Goal: Task Accomplishment & Management: Use online tool/utility

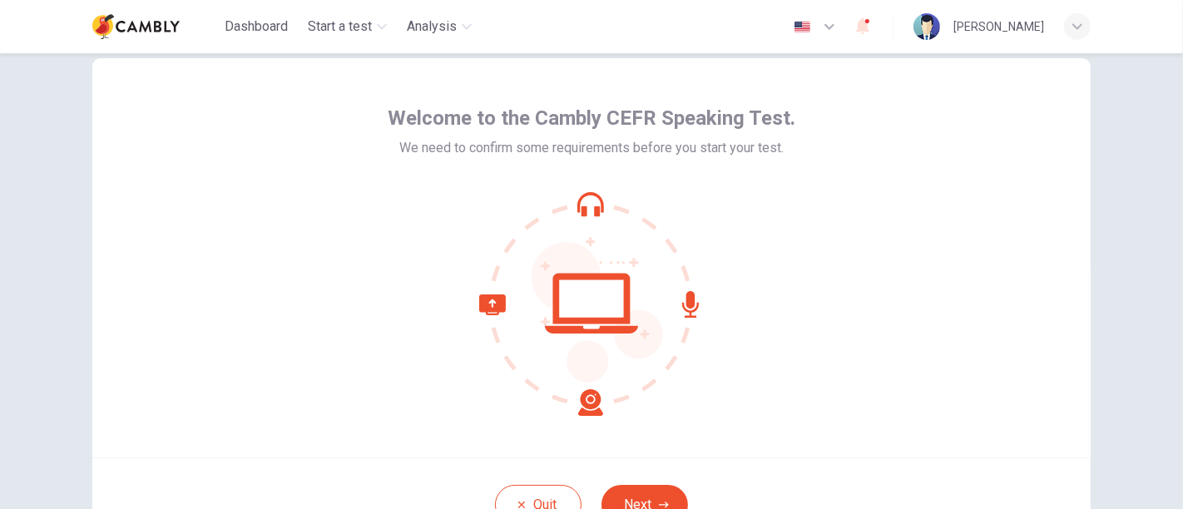
scroll to position [68, 0]
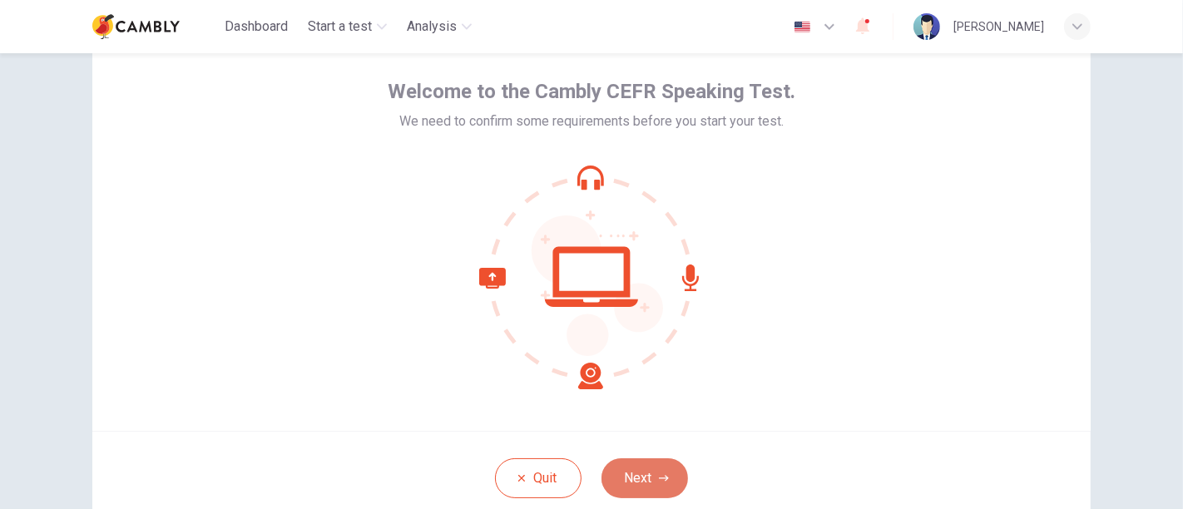
click at [646, 469] on button "Next" at bounding box center [644, 478] width 87 height 40
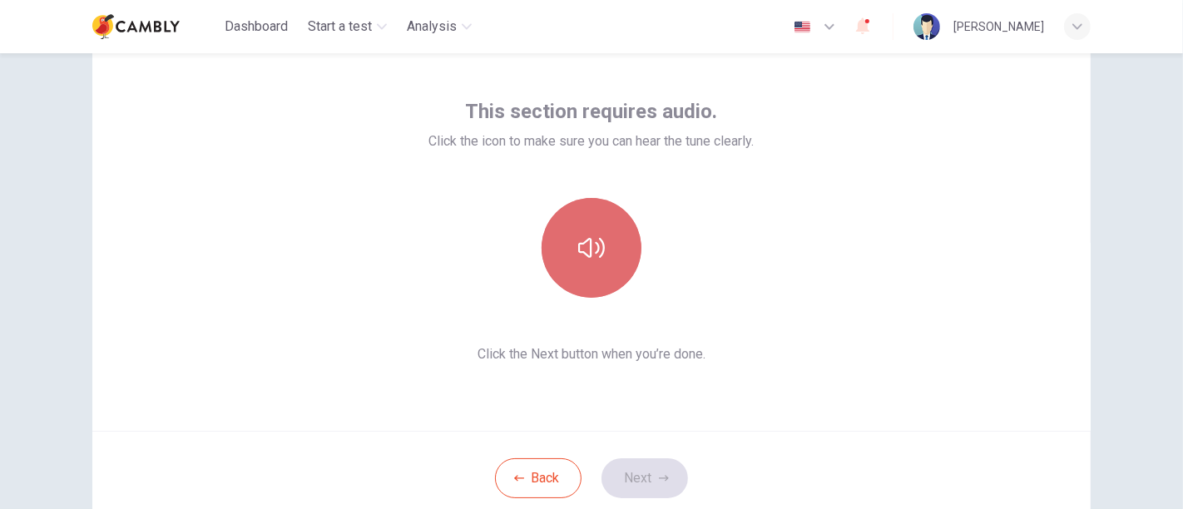
click at [601, 242] on button "button" at bounding box center [592, 248] width 100 height 100
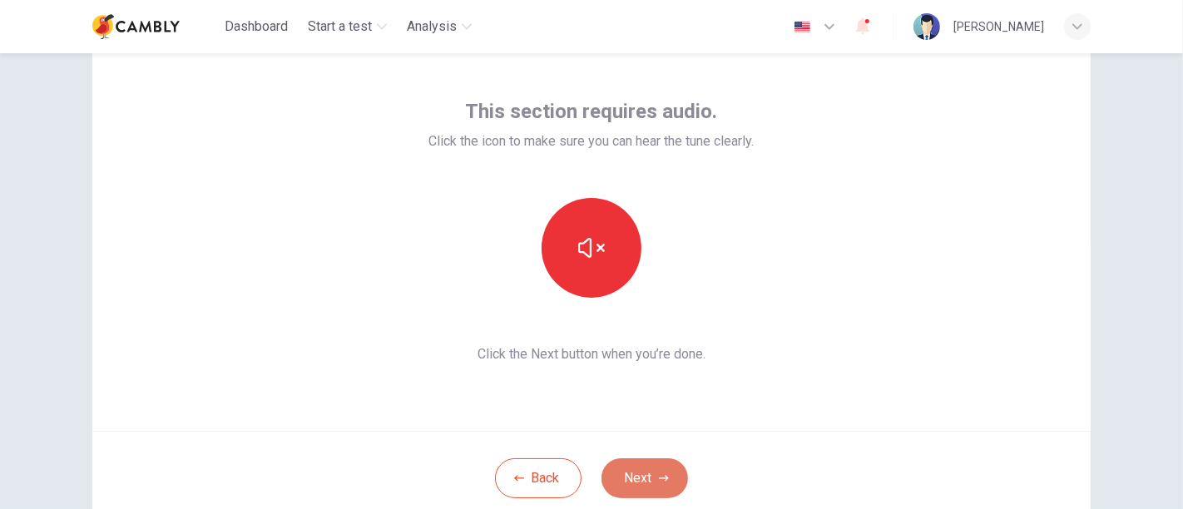
click at [677, 478] on button "Next" at bounding box center [644, 478] width 87 height 40
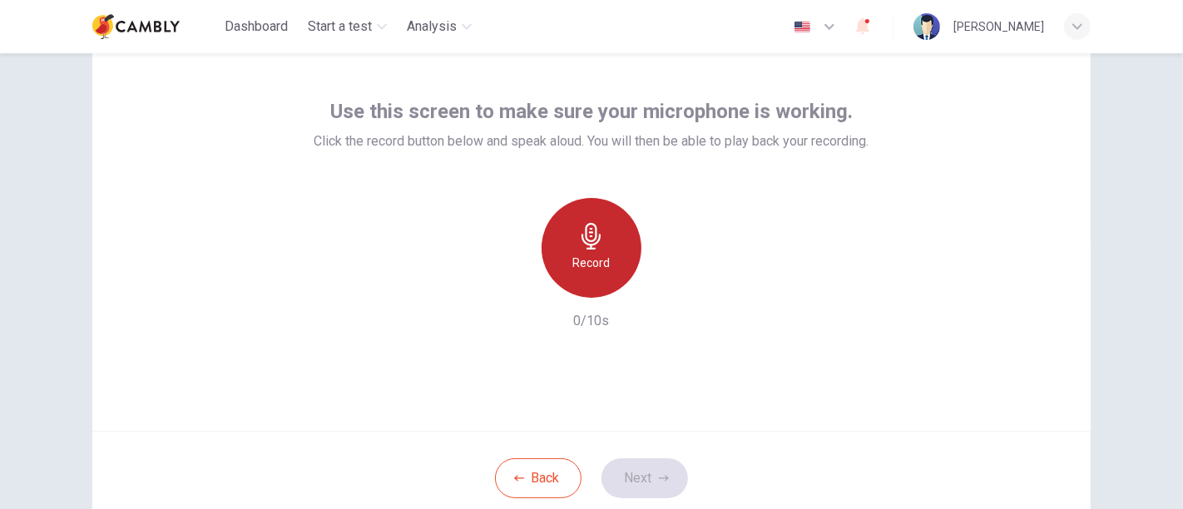
click at [597, 253] on h6 "Record" at bounding box center [591, 263] width 37 height 20
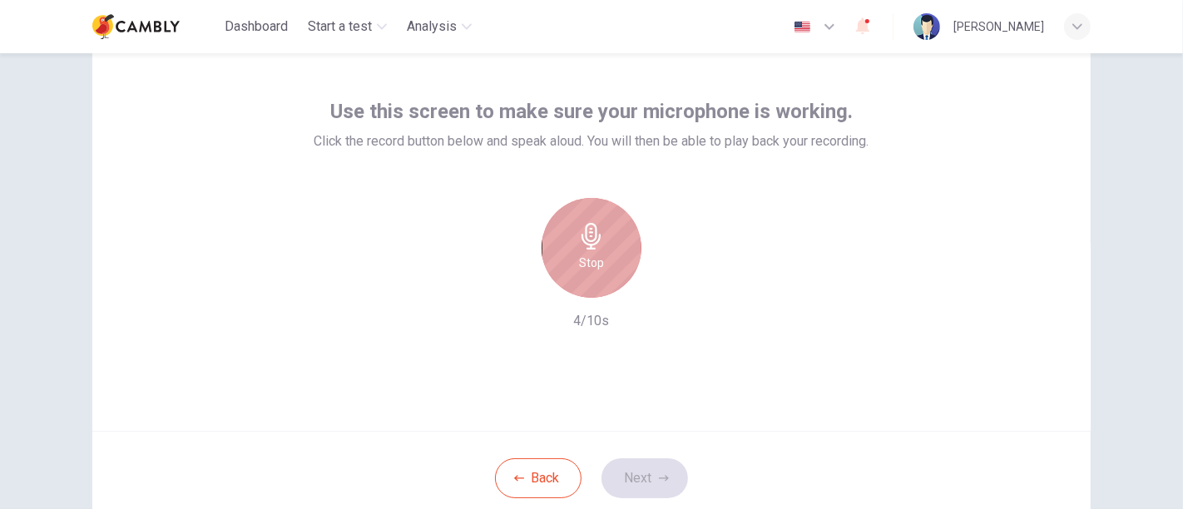
click at [597, 270] on h6 "Stop" at bounding box center [591, 263] width 25 height 20
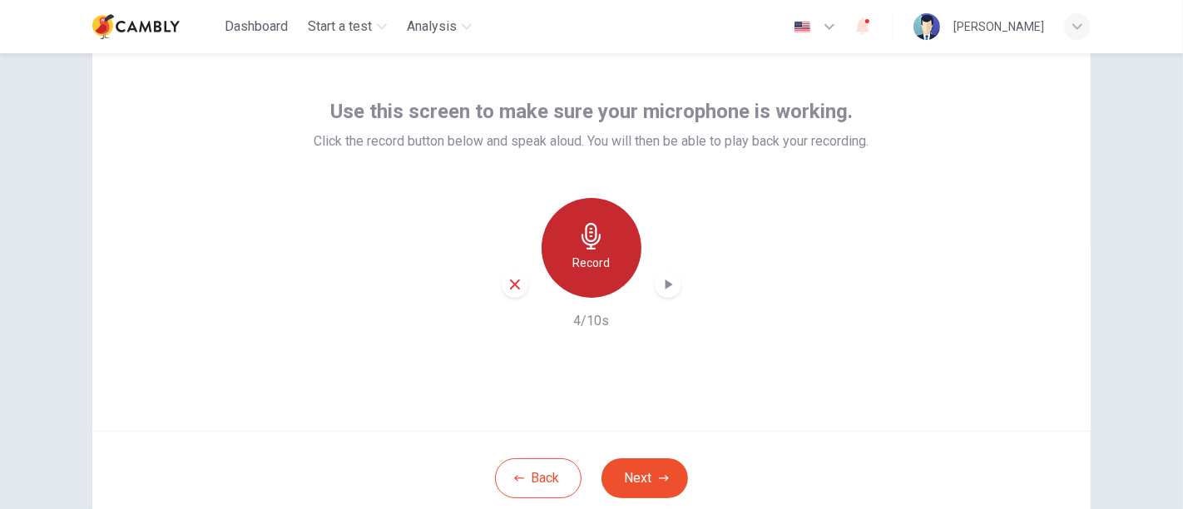
click at [609, 239] on div "Record" at bounding box center [592, 248] width 100 height 100
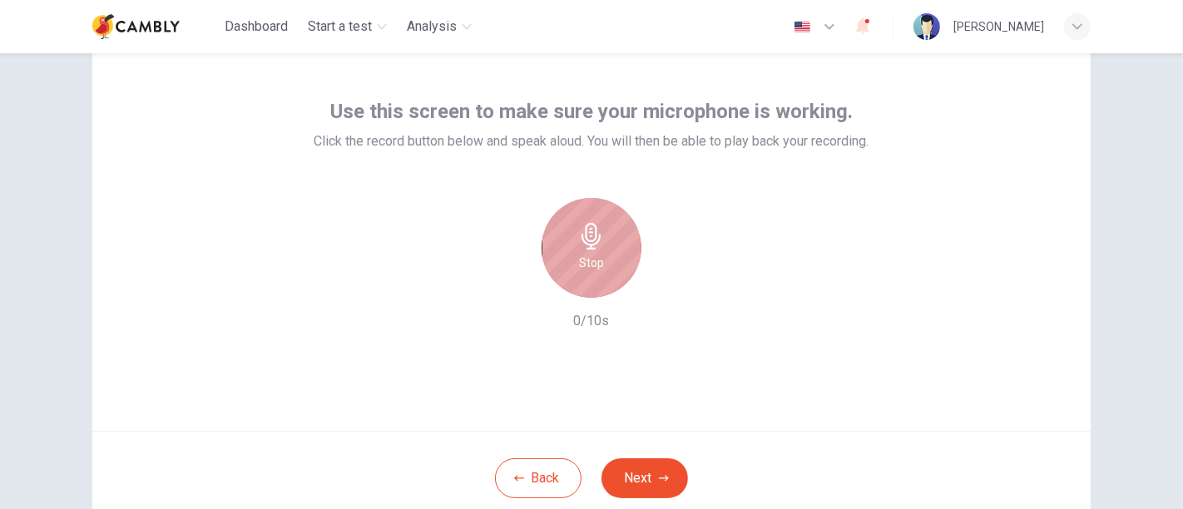
click at [609, 239] on div "Stop" at bounding box center [592, 248] width 100 height 100
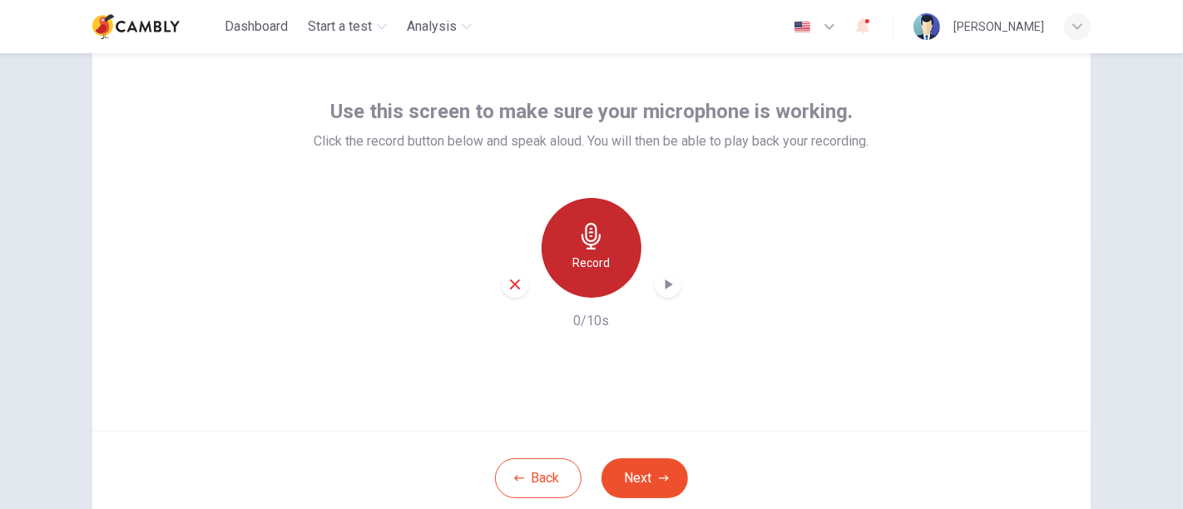
click at [609, 239] on div "Record" at bounding box center [592, 248] width 100 height 100
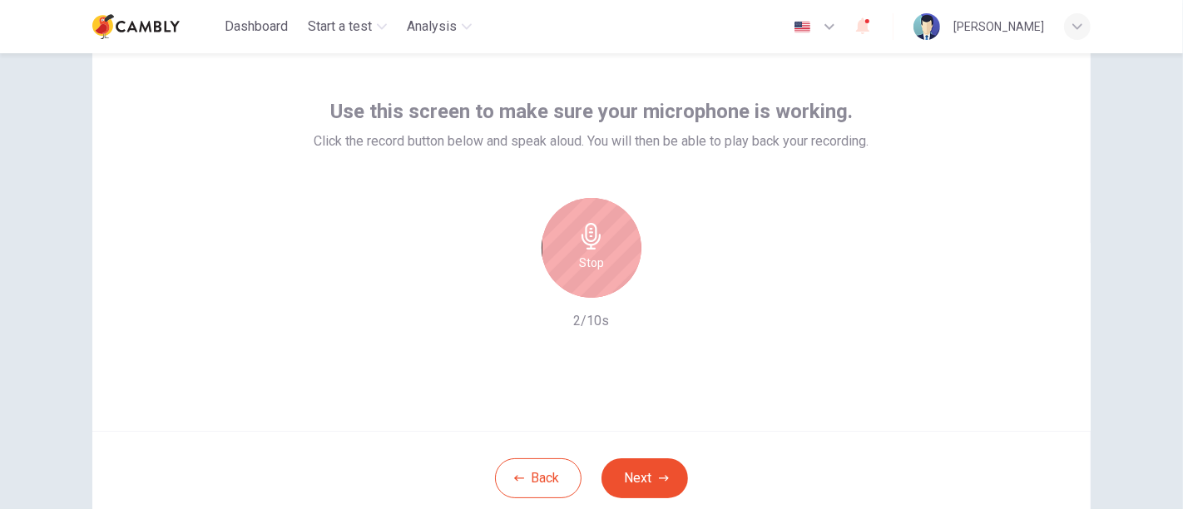
click at [609, 239] on div "Stop" at bounding box center [592, 248] width 100 height 100
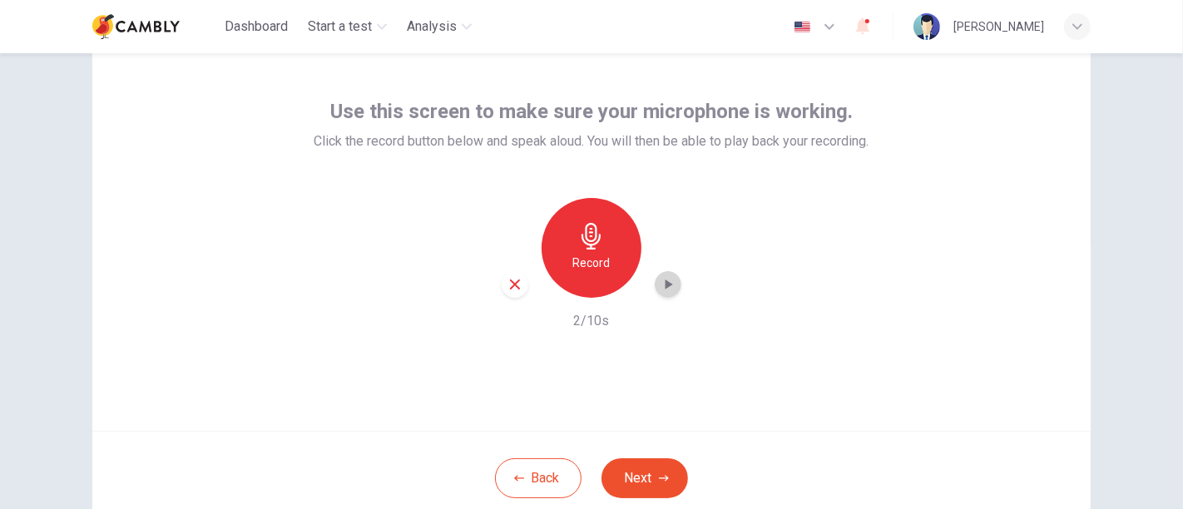
click at [660, 284] on icon "button" at bounding box center [668, 284] width 17 height 17
click at [635, 477] on button "Next" at bounding box center [644, 478] width 87 height 40
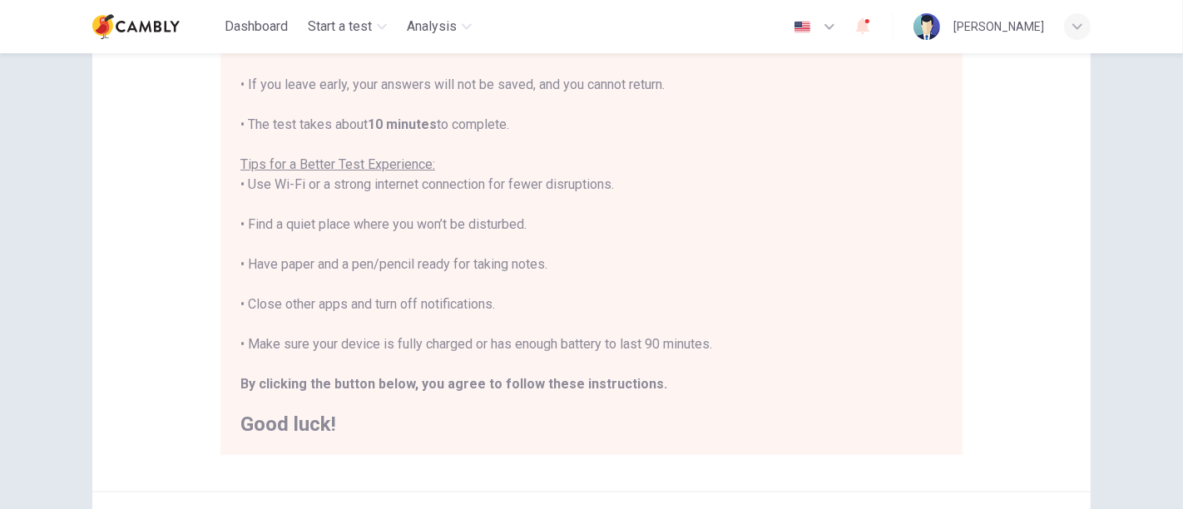
scroll to position [242, 0]
click at [456, 362] on div "You are about to start a CEFR Speaking Test . Before You Start the Test: • Once…" at bounding box center [591, 202] width 702 height 459
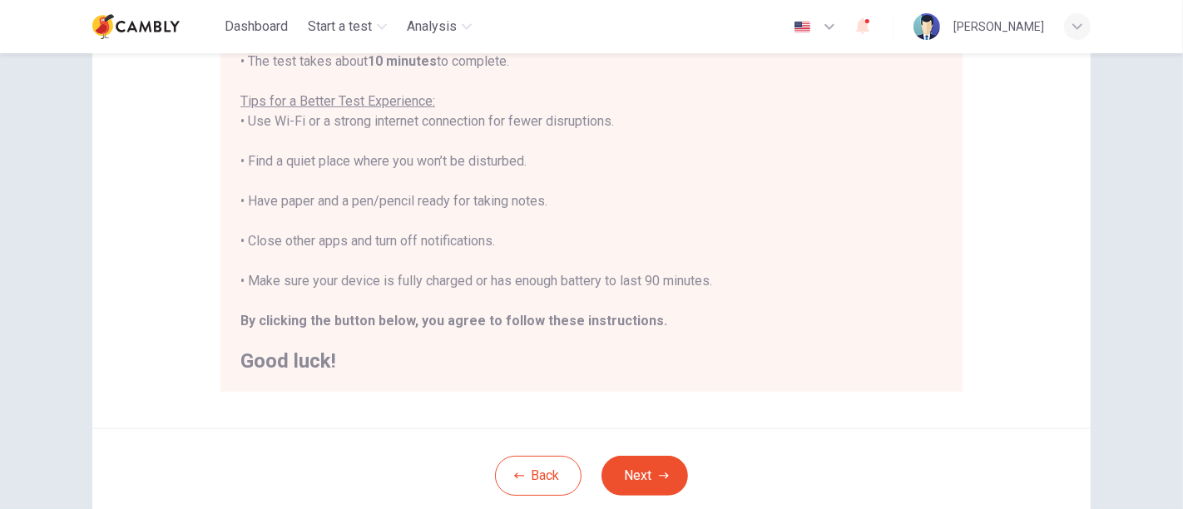
scroll to position [304, 0]
click at [639, 459] on button "Next" at bounding box center [644, 475] width 87 height 40
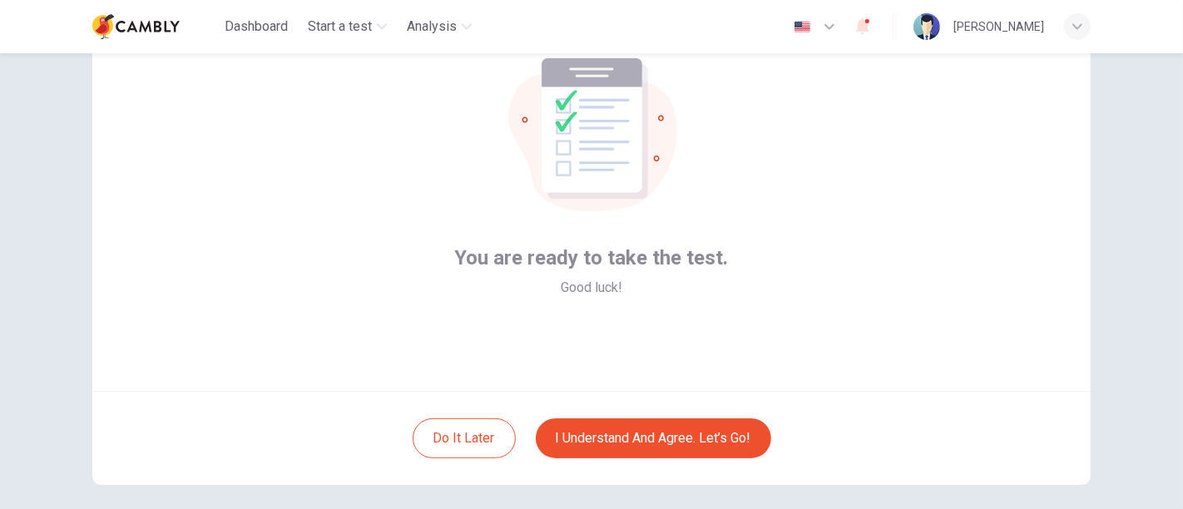
scroll to position [116, 0]
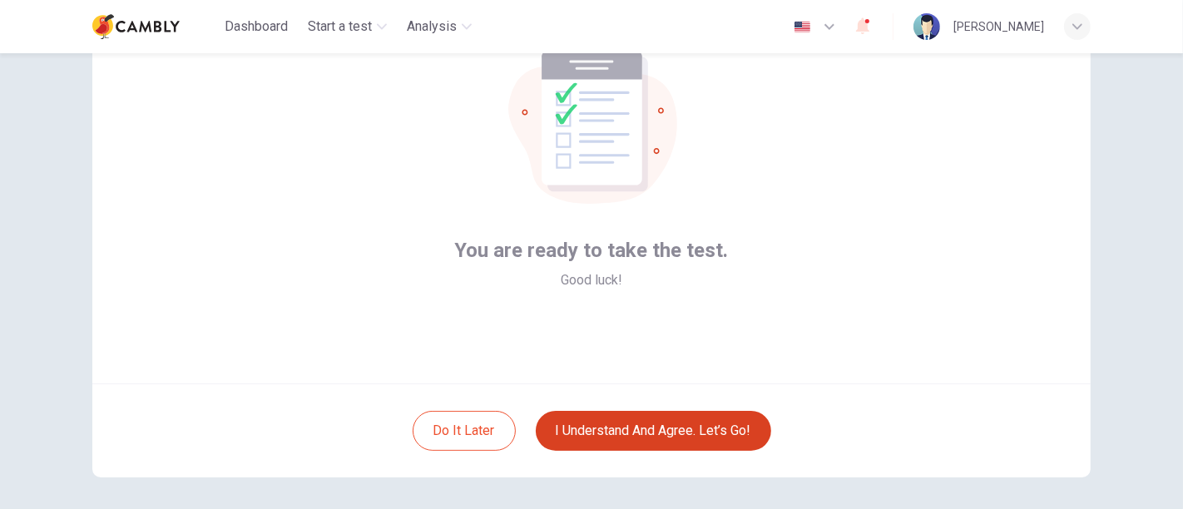
click at [676, 436] on button "I understand and agree. Let’s go!" at bounding box center [653, 431] width 235 height 40
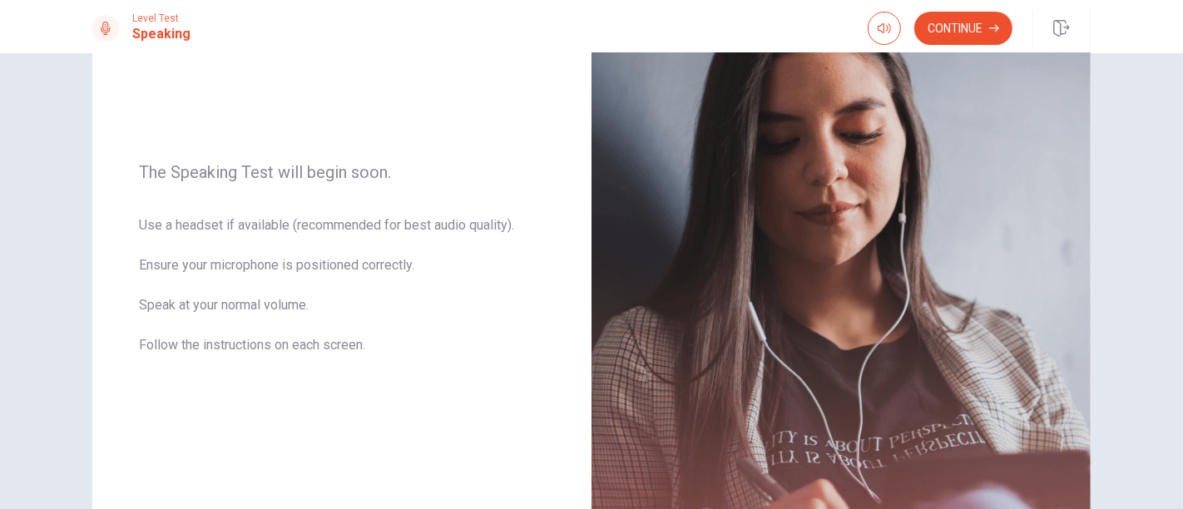
scroll to position [173, 0]
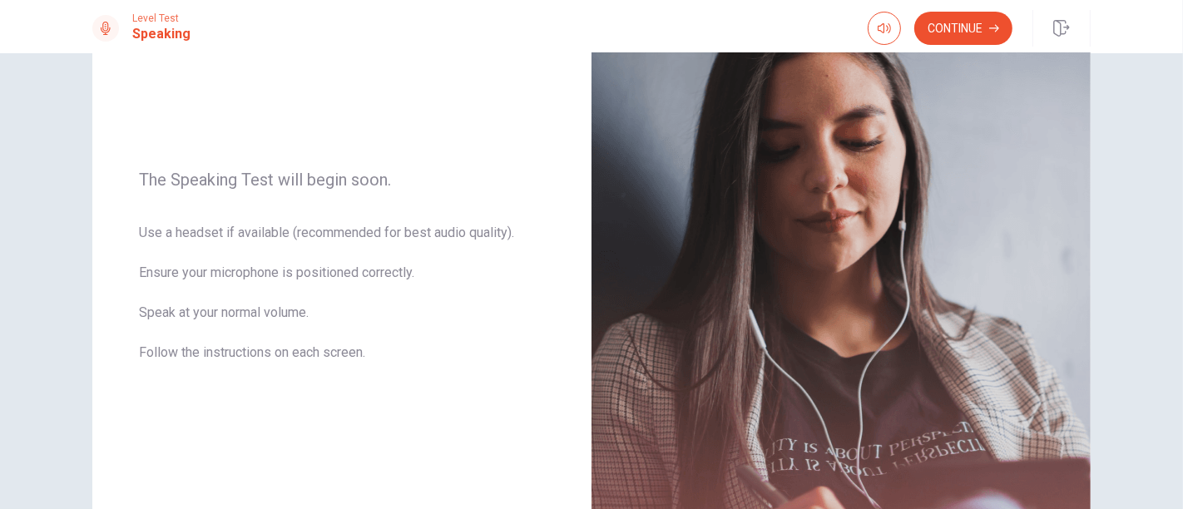
click at [988, 3] on div "Level Test Speaking Continue" at bounding box center [591, 26] width 1183 height 53
click at [986, 26] on button "Continue" at bounding box center [963, 28] width 98 height 33
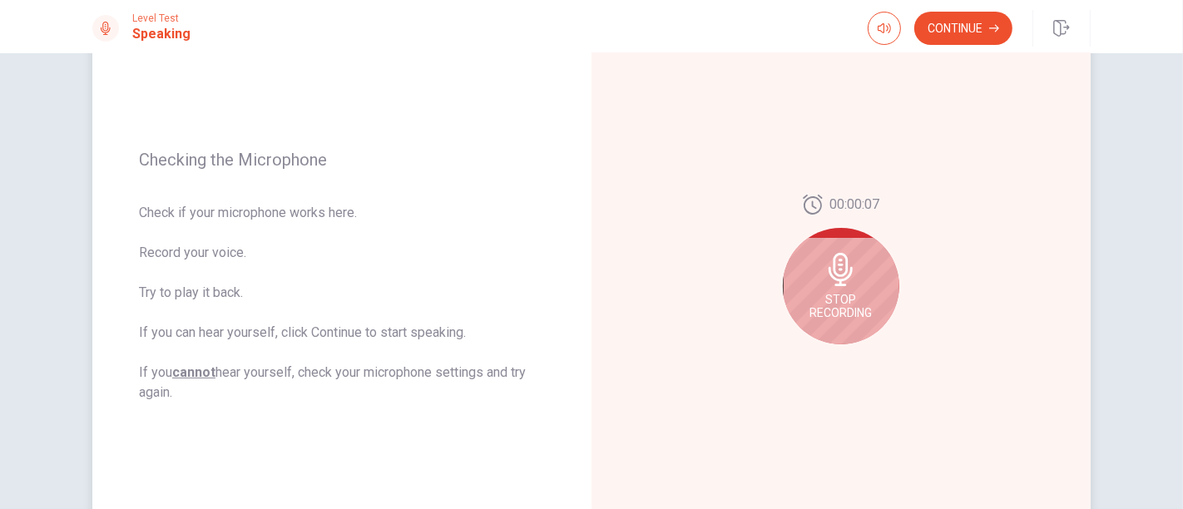
click at [877, 277] on div "Stop Recording" at bounding box center [841, 286] width 116 height 116
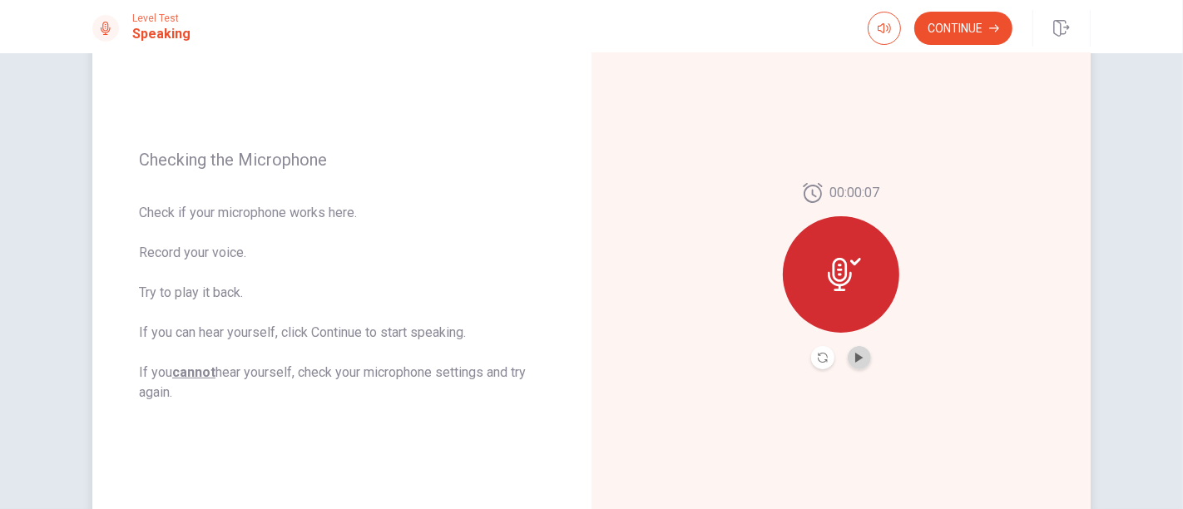
click at [860, 359] on button "Play Audio" at bounding box center [859, 357] width 23 height 23
click at [982, 28] on button "Continue" at bounding box center [963, 28] width 98 height 33
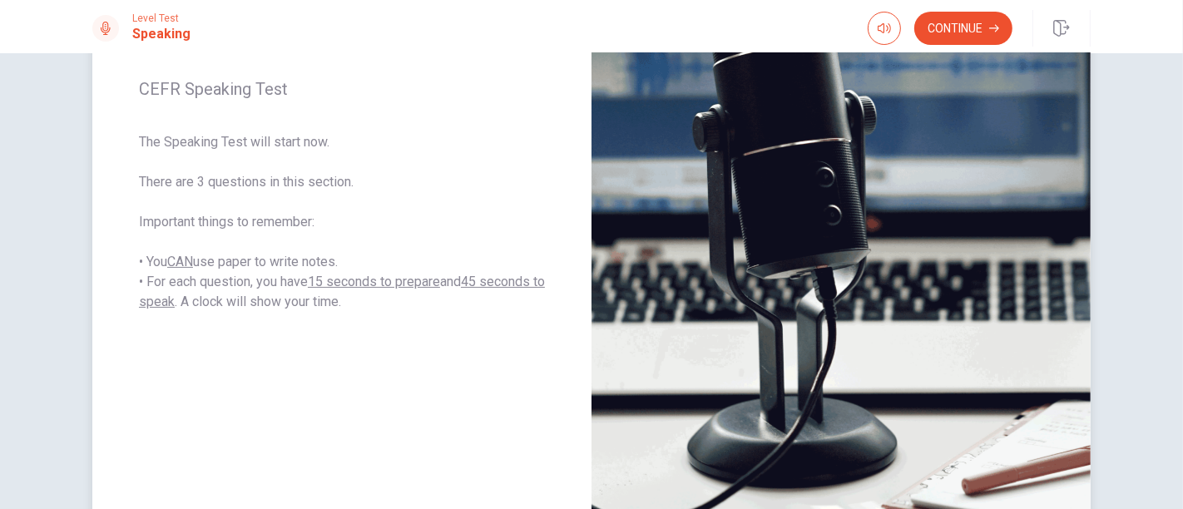
scroll to position [252, 0]
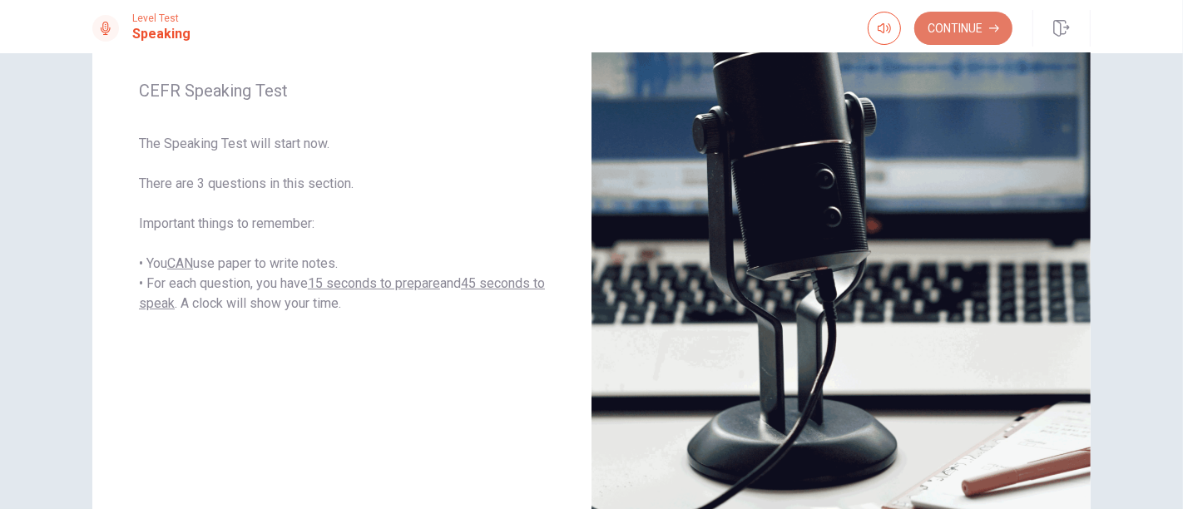
click at [987, 17] on button "Continue" at bounding box center [963, 28] width 98 height 33
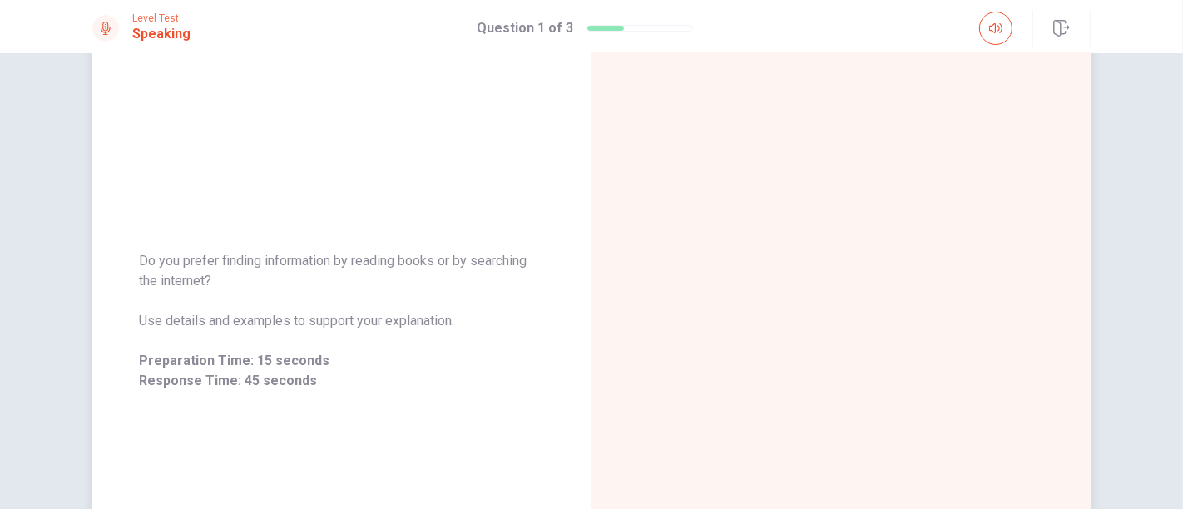
scroll to position [128, 0]
click at [1012, 275] on div at bounding box center [840, 320] width 499 height 725
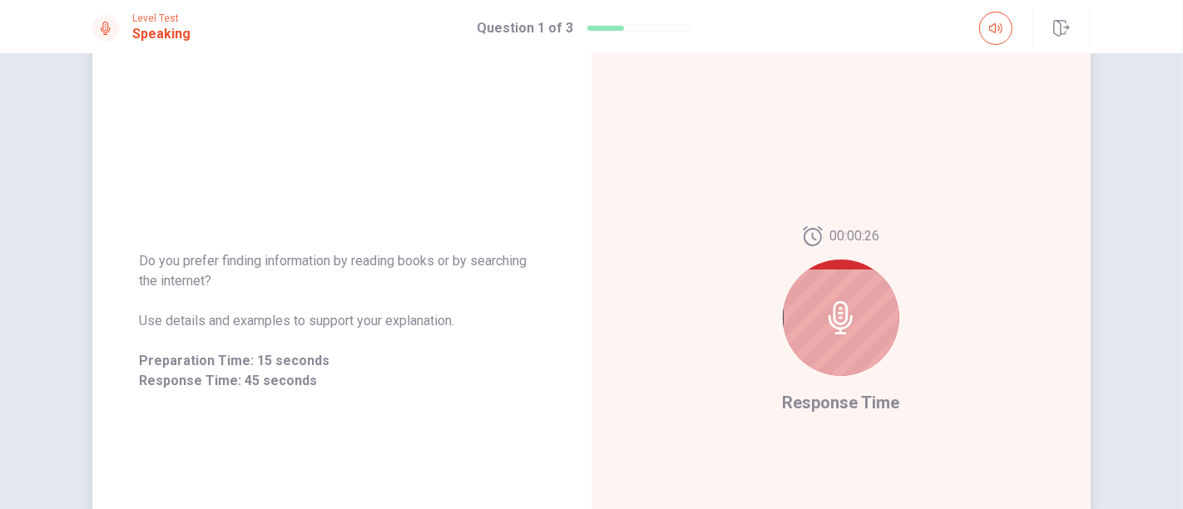
click at [812, 339] on div at bounding box center [841, 318] width 116 height 116
click at [811, 312] on div at bounding box center [841, 318] width 116 height 116
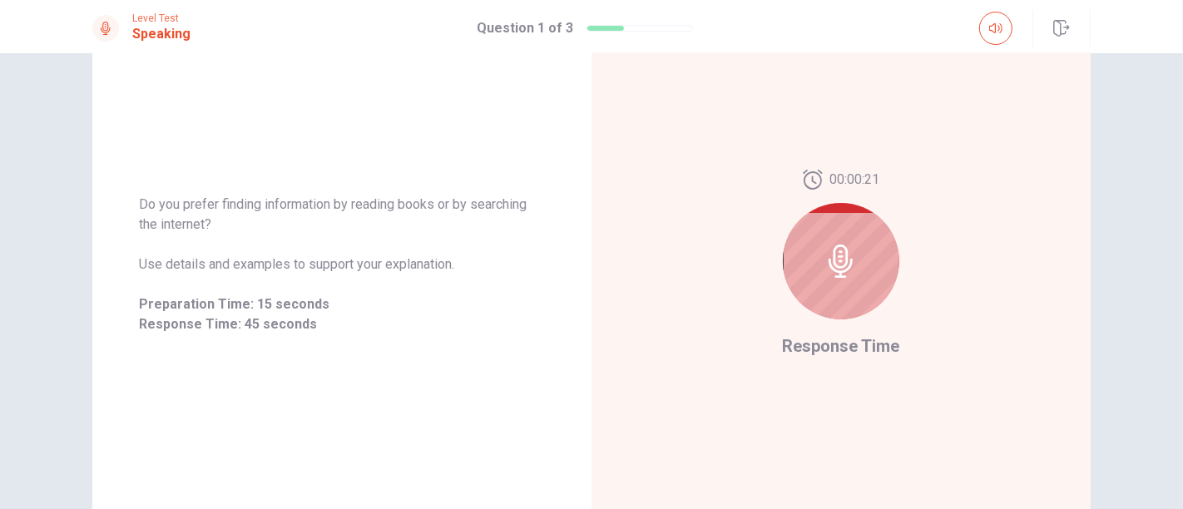
scroll to position [193, 0]
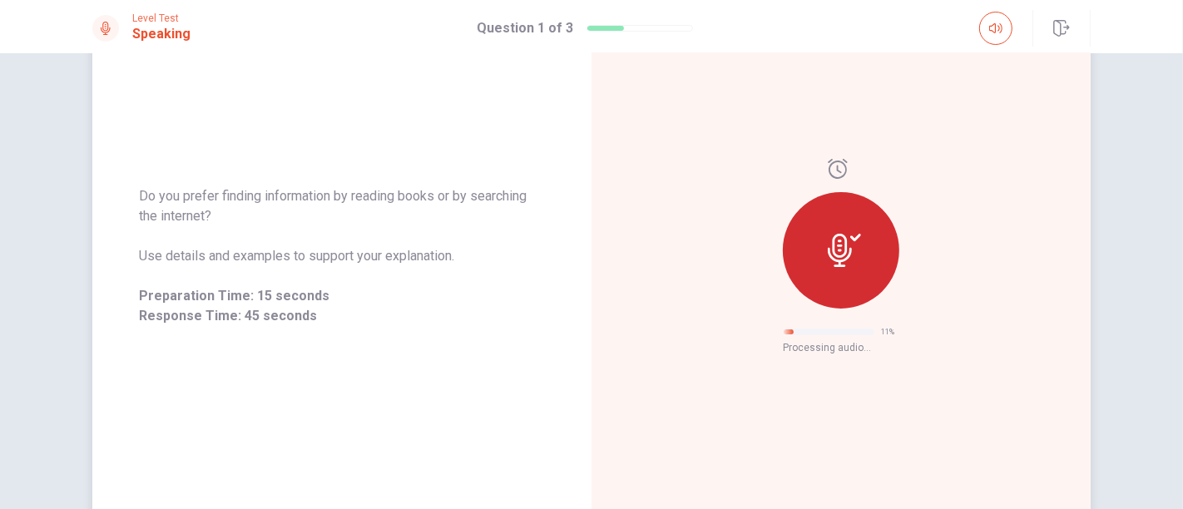
click at [863, 259] on div at bounding box center [841, 250] width 116 height 116
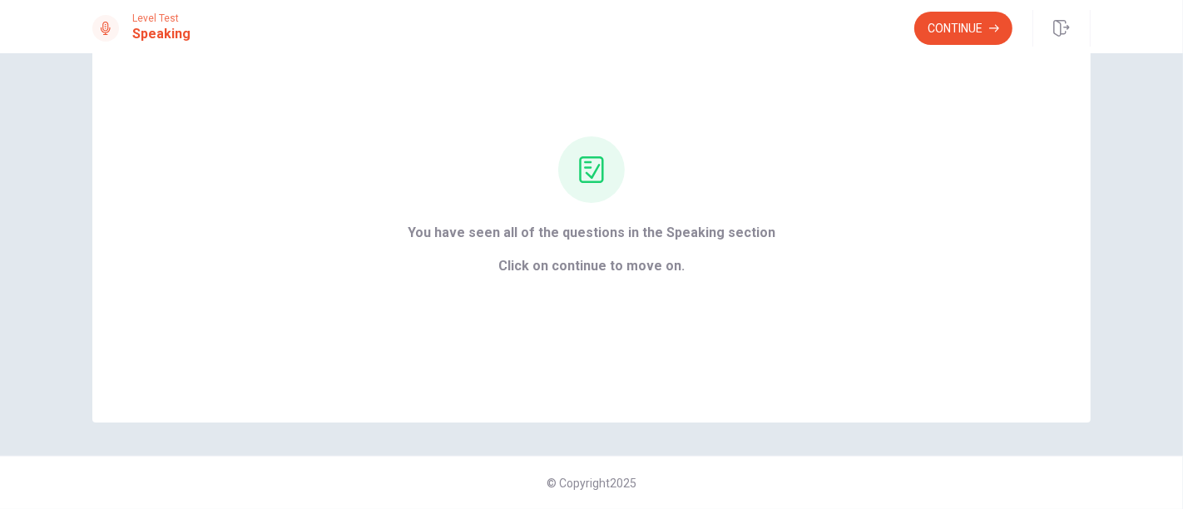
scroll to position [95, 0]
click at [708, 194] on div "You have seen all of the questions in the Speaking section Click on continue to…" at bounding box center [591, 208] width 414 height 140
click at [635, 272] on span "Click on continue to move on." at bounding box center [592, 268] width 368 height 20
click at [810, 216] on div "You have seen all of the questions in the Speaking section Click on continue to…" at bounding box center [591, 208] width 998 height 433
click at [965, 28] on button "Continue" at bounding box center [963, 28] width 98 height 33
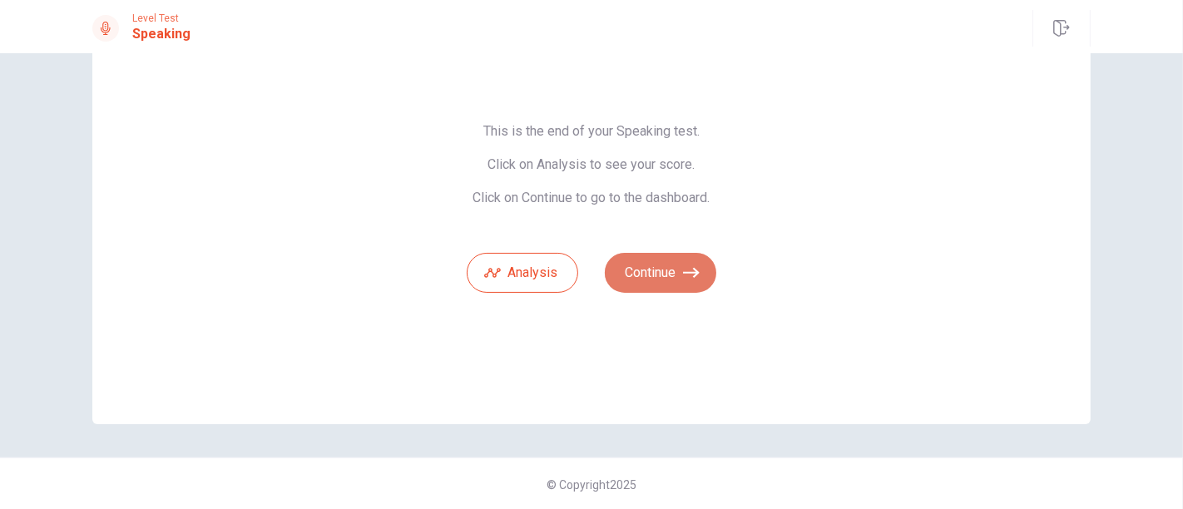
click at [655, 278] on button "Continue" at bounding box center [660, 273] width 111 height 40
